Goal: Transaction & Acquisition: Purchase product/service

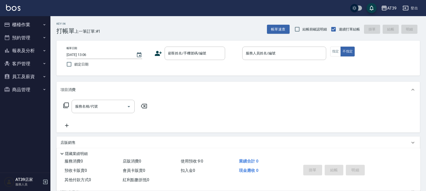
click at [40, 51] on button "報表及分析" at bounding box center [25, 50] width 46 height 13
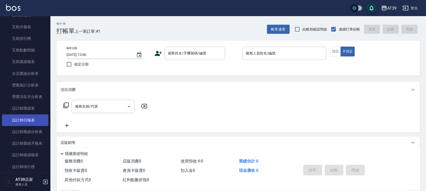
scroll to position [95, 0]
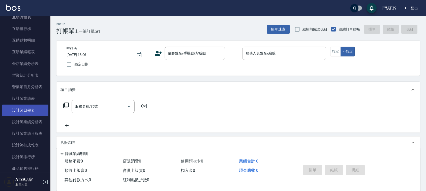
click at [28, 106] on link "設計師日報表" at bounding box center [25, 111] width 46 height 12
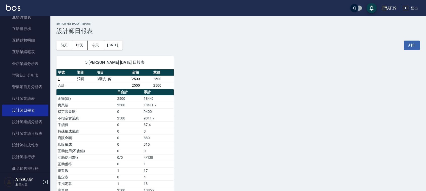
click at [15, 9] on img at bounding box center [13, 8] width 14 height 6
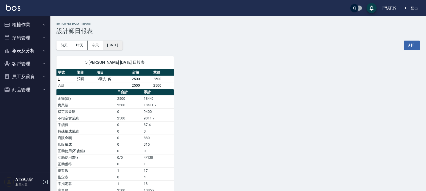
click at [122, 42] on button "2025/10/11" at bounding box center [112, 45] width 19 height 9
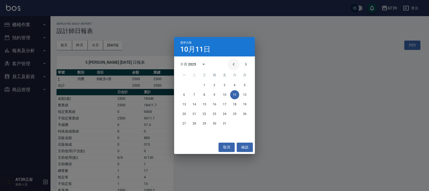
click at [231, 59] on button "Previous month" at bounding box center [234, 64] width 12 height 12
click at [215, 96] on button "11" at bounding box center [214, 94] width 9 height 9
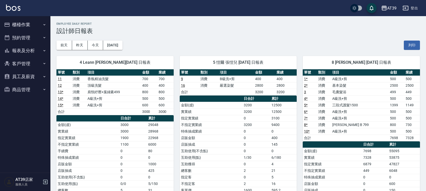
click at [18, 9] on img at bounding box center [13, 8] width 14 height 6
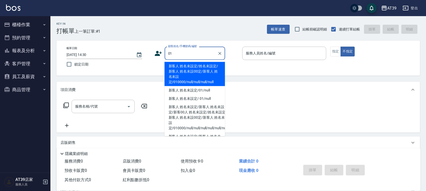
type input "新客人 姓名未設定/姓名未設定/新客人 姓名未設00定/新客人 姓名未設定/010000/null/null/null/null"
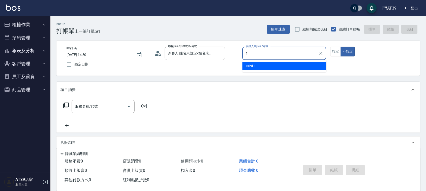
type input "NiNi-1"
type button "false"
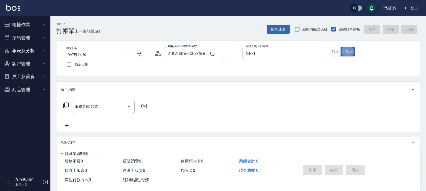
type input "新客人 姓名未設定/01/null"
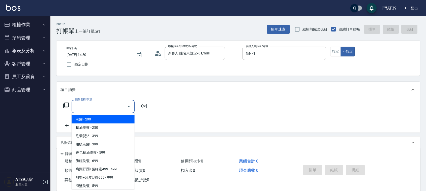
click at [101, 110] on input "服務名稱/代號" at bounding box center [99, 106] width 51 height 9
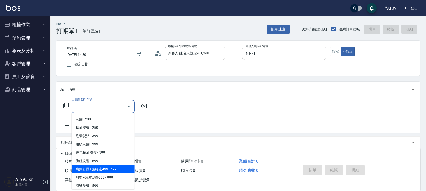
click at [119, 172] on span "肩頸紓壓+葉綠素499 - 499" at bounding box center [103, 169] width 63 height 8
type input "肩頸紓壓+葉綠素499(107)"
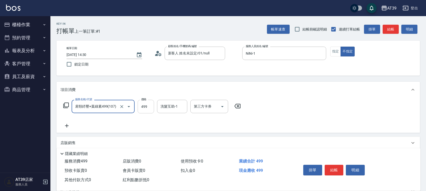
click at [144, 113] on input "499" at bounding box center [146, 107] width 16 height 14
type input "700"
click at [74, 88] on p "項目消費" at bounding box center [68, 89] width 15 height 5
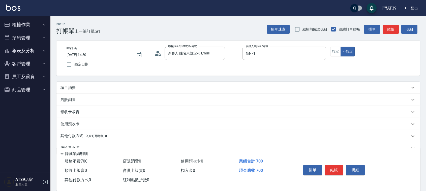
click at [69, 96] on div "店販銷售" at bounding box center [239, 100] width 364 height 12
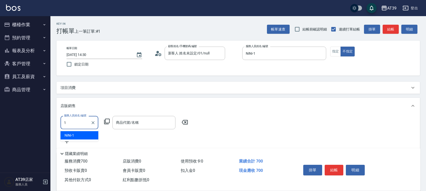
type input "NiNi-1"
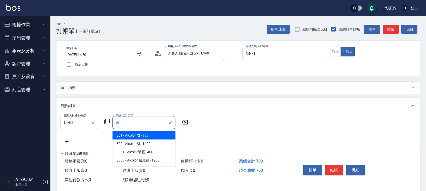
type input "A"
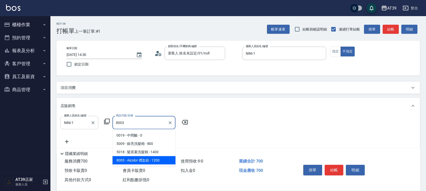
type input "Aicolor 禮盒組"
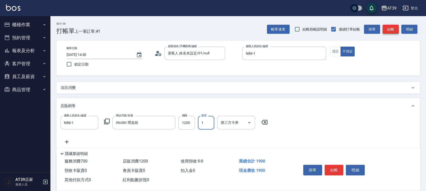
click at [389, 28] on button "結帳" at bounding box center [391, 29] width 16 height 9
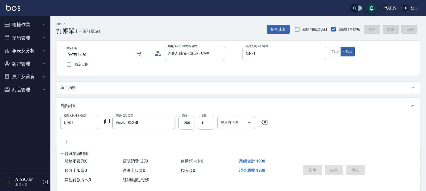
type input "2025/10/11 14:36"
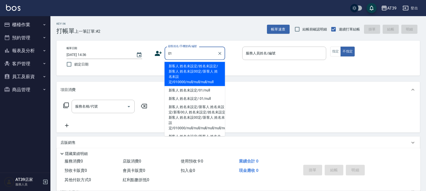
type input "新客人 姓名未設定/姓名未設定/新客人 姓名未設00定/新客人 姓名未設定/010000/null/null/null/null"
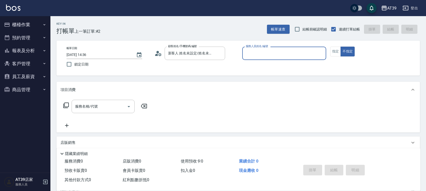
click at [341, 47] on button "不指定" at bounding box center [348, 52] width 14 height 10
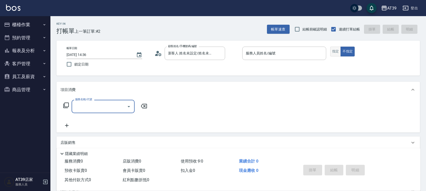
click at [332, 51] on button "指定" at bounding box center [335, 52] width 11 height 10
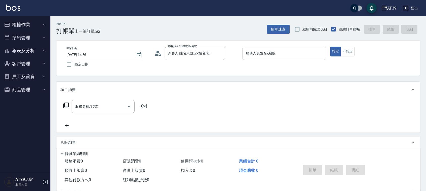
click at [270, 59] on div "服務人員姓名/編號" at bounding box center [284, 53] width 84 height 13
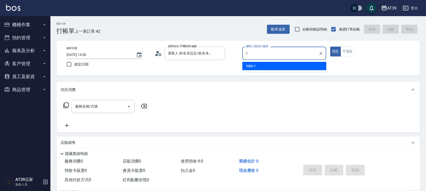
type input "NiNi-1"
type button "true"
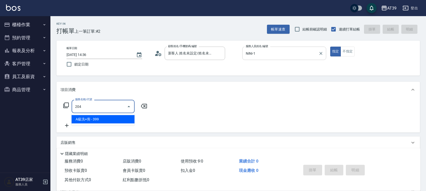
type input "A級洗+剪(204)"
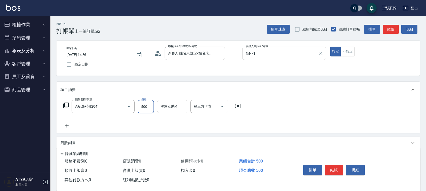
type input "500"
type input "媄"
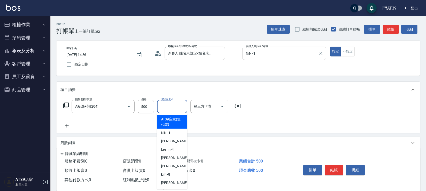
click at [291, 16] on div "AT39 登出 櫃檯作業 打帳單 帳單列表 現金收支登錄 每日結帳 排班表 現場電腦打卡 預約管理 預約管理 單日預約紀錄 單週預約紀錄 報表及分析 報表目錄…" at bounding box center [213, 123] width 426 height 246
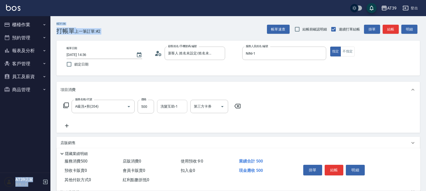
click at [179, 106] on input "洗髮互助-1" at bounding box center [172, 106] width 26 height 9
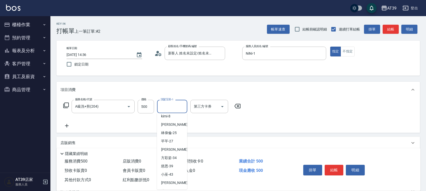
scroll to position [71, 0]
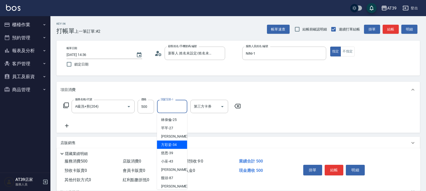
click at [173, 146] on span "方彩姿 -34" at bounding box center [169, 144] width 16 height 5
type input "方彩姿-34"
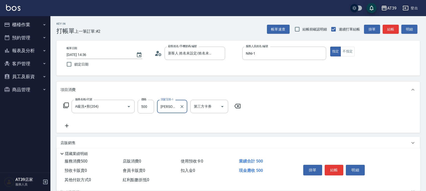
click at [68, 126] on icon at bounding box center [67, 126] width 4 height 4
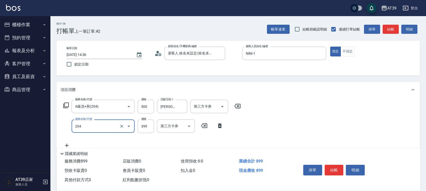
type input "A級洗+剪(204)"
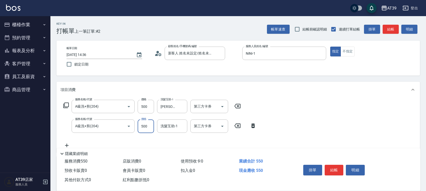
type input "500"
type input "方彩姿-34"
click at [390, 31] on button "結帳" at bounding box center [391, 29] width 16 height 9
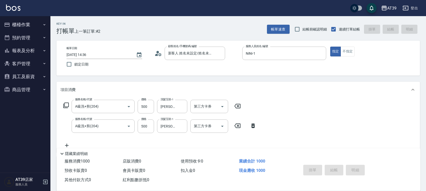
type input "2025/10/11 14:37"
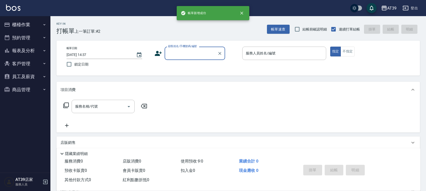
scroll to position [0, 0]
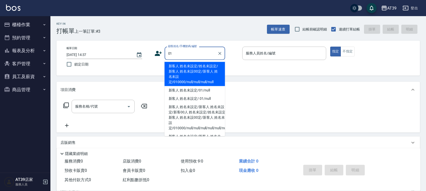
type input "新客人 姓名未設定/姓名未設定/新客人 姓名未設00定/新客人 姓名未設定/010000/null/null/null/null"
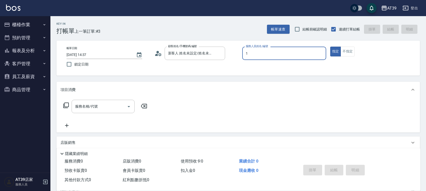
type input "NiNi-1"
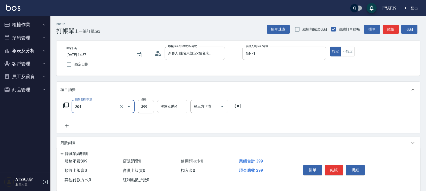
type input "A級洗+剪(204)"
type input "600"
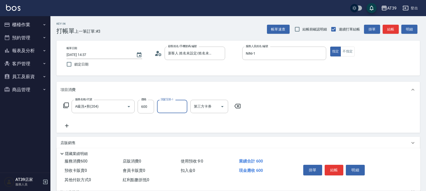
click at [390, 32] on button "結帳" at bounding box center [391, 29] width 16 height 9
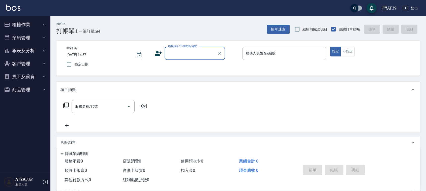
click at [29, 48] on button "報表及分析" at bounding box center [25, 50] width 46 height 13
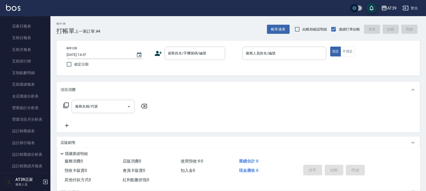
scroll to position [66, 0]
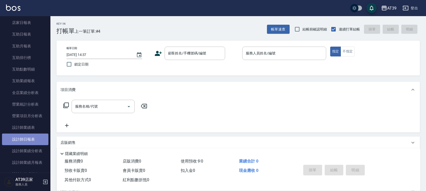
click at [33, 140] on link "設計師日報表" at bounding box center [25, 140] width 46 height 12
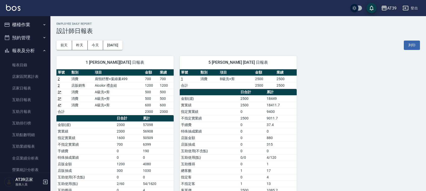
click at [18, 24] on button "櫃檯作業" at bounding box center [25, 24] width 46 height 13
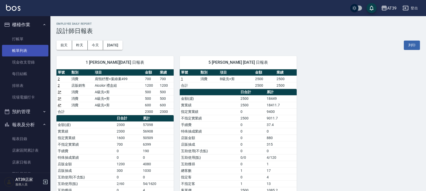
click at [25, 50] on link "帳單列表" at bounding box center [25, 51] width 46 height 12
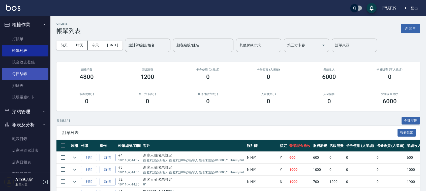
click at [26, 71] on link "每日結帳" at bounding box center [25, 74] width 46 height 12
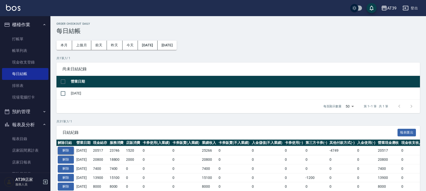
click at [66, 151] on button "解除" at bounding box center [66, 151] width 16 height 8
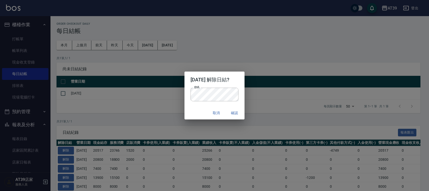
click at [284, 101] on div "2025/10/10 解除日結? 密碼 密碼 取消 確認" at bounding box center [214, 95] width 429 height 191
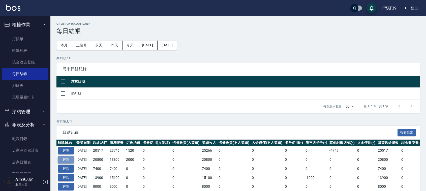
click at [63, 159] on button "解除" at bounding box center [66, 160] width 16 height 8
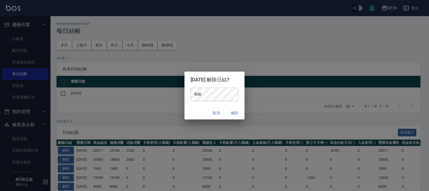
click at [63, 159] on div "2025/10/09 解除日結? 密碼 密碼 取消 確認" at bounding box center [214, 95] width 429 height 191
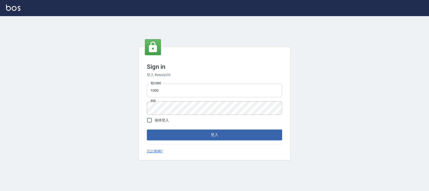
click at [173, 93] on input "1000" at bounding box center [214, 91] width 135 height 14
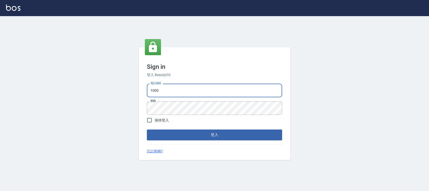
type input "0228335030"
click at [188, 135] on button "登入" at bounding box center [214, 135] width 135 height 11
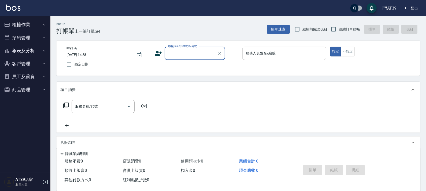
click at [27, 23] on button "櫃檯作業" at bounding box center [25, 24] width 46 height 13
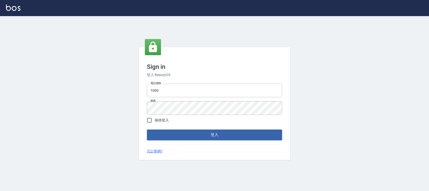
click at [210, 129] on form "電話號碼 1000 電話號碼 密碼 密碼 保持登入 登入" at bounding box center [214, 111] width 135 height 59
click at [215, 139] on button "登入" at bounding box center [214, 135] width 135 height 11
click at [208, 136] on button "登入" at bounding box center [214, 135] width 135 height 11
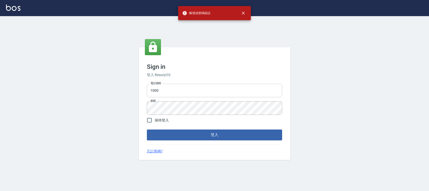
click at [182, 90] on input "1000" at bounding box center [214, 91] width 135 height 14
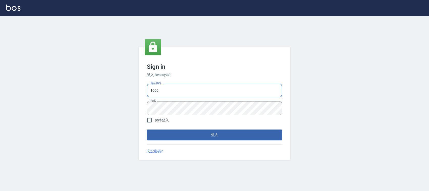
type input "0228335030"
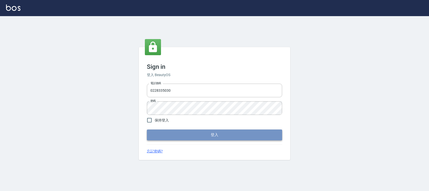
click at [200, 139] on button "登入" at bounding box center [214, 135] width 135 height 11
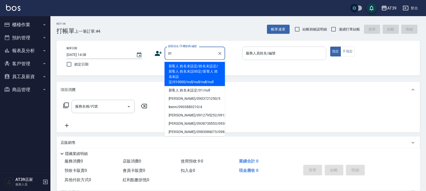
type input "新客人 姓名未設定/姓名未設定/新客人 姓名未設00定/新客人 姓名未設定/010000/null/null/null/null"
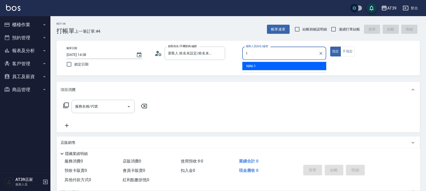
type input "NiNi-1"
type button "true"
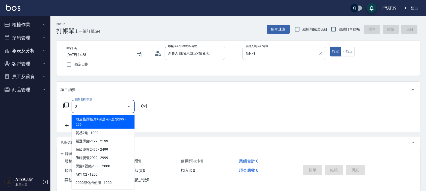
type input "20"
type input "新客人 姓名未設定/01/null"
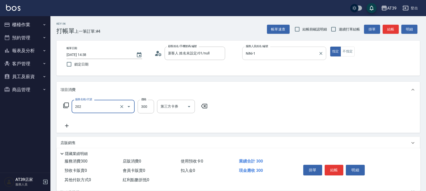
type input "A級單剪(202)"
type input "400"
drag, startPoint x: 335, startPoint y: 28, endPoint x: 338, endPoint y: 29, distance: 3.7
click at [335, 28] on input "連續打單結帳" at bounding box center [333, 29] width 11 height 11
checkbox input "true"
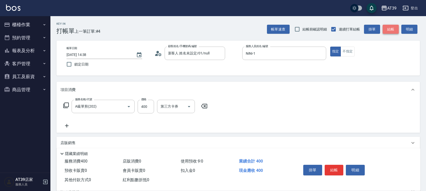
click at [393, 28] on button "結帳" at bounding box center [391, 29] width 16 height 9
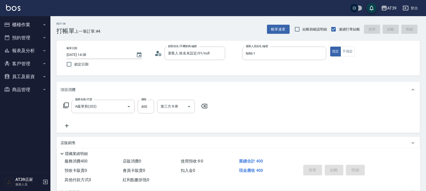
type input "2025/10/11 14:54"
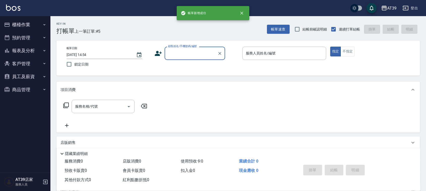
click at [13, 48] on button "報表及分析" at bounding box center [25, 50] width 46 height 13
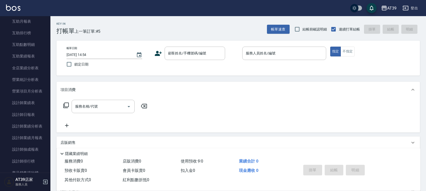
scroll to position [98, 0]
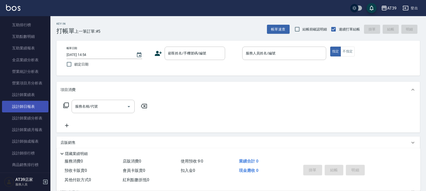
click at [36, 109] on link "設計師日報表" at bounding box center [25, 107] width 46 height 12
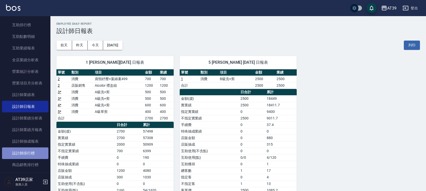
click at [30, 156] on link "設計師排行榜" at bounding box center [25, 154] width 46 height 12
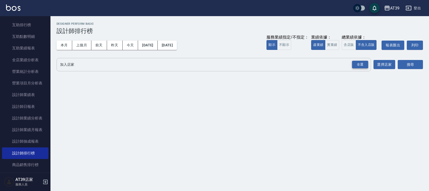
click at [367, 68] on div "全選" at bounding box center [360, 64] width 18 height 13
click at [364, 64] on div "全選" at bounding box center [360, 65] width 16 height 8
drag, startPoint x: 401, startPoint y: 64, endPoint x: 378, endPoint y: 56, distance: 25.2
click at [402, 64] on button "搜尋" at bounding box center [410, 64] width 25 height 9
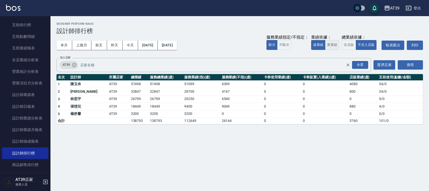
click at [336, 47] on button "實業績" at bounding box center [332, 45] width 14 height 10
click at [86, 44] on button "上個月" at bounding box center [81, 45] width 19 height 9
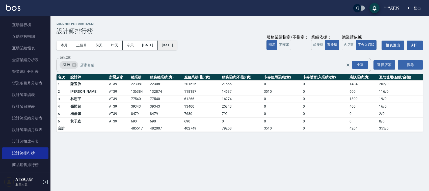
click at [177, 49] on button "2025/09/30" at bounding box center [167, 45] width 19 height 9
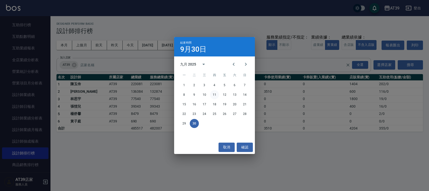
click at [212, 91] on button "11" at bounding box center [214, 94] width 9 height 9
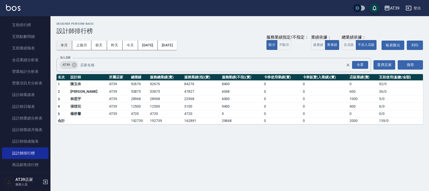
click at [60, 43] on button "本月" at bounding box center [65, 45] width 16 height 9
click at [318, 46] on button "虛業績" at bounding box center [318, 45] width 14 height 10
click at [347, 48] on button "含店販" at bounding box center [349, 45] width 14 height 10
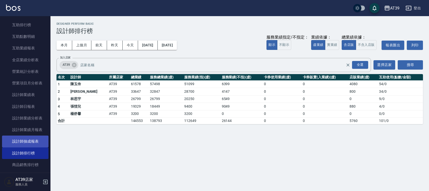
click at [40, 141] on link "設計師抽成報表" at bounding box center [25, 142] width 46 height 12
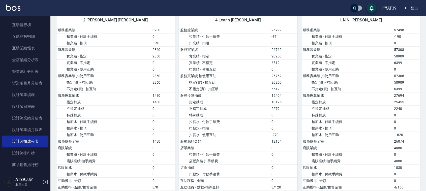
scroll to position [86, 0]
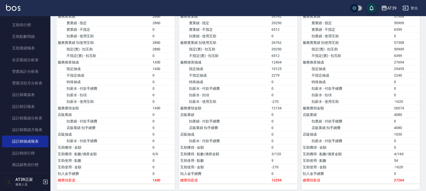
drag, startPoint x: 319, startPoint y: 108, endPoint x: 322, endPoint y: 129, distance: 20.8
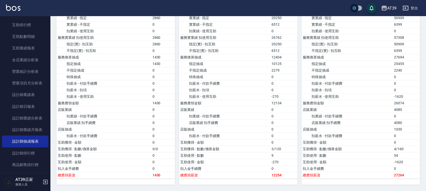
scroll to position [0, 0]
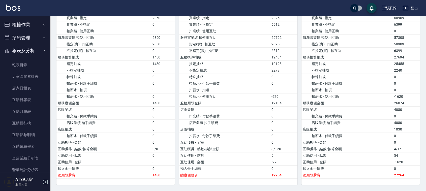
click at [35, 28] on button "櫃檯作業" at bounding box center [25, 24] width 46 height 13
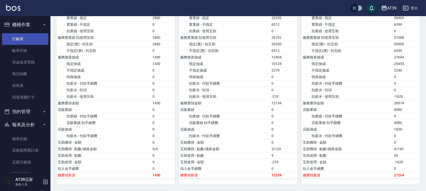
click at [31, 37] on link "打帳單" at bounding box center [25, 39] width 46 height 12
